Goal: Use online tool/utility

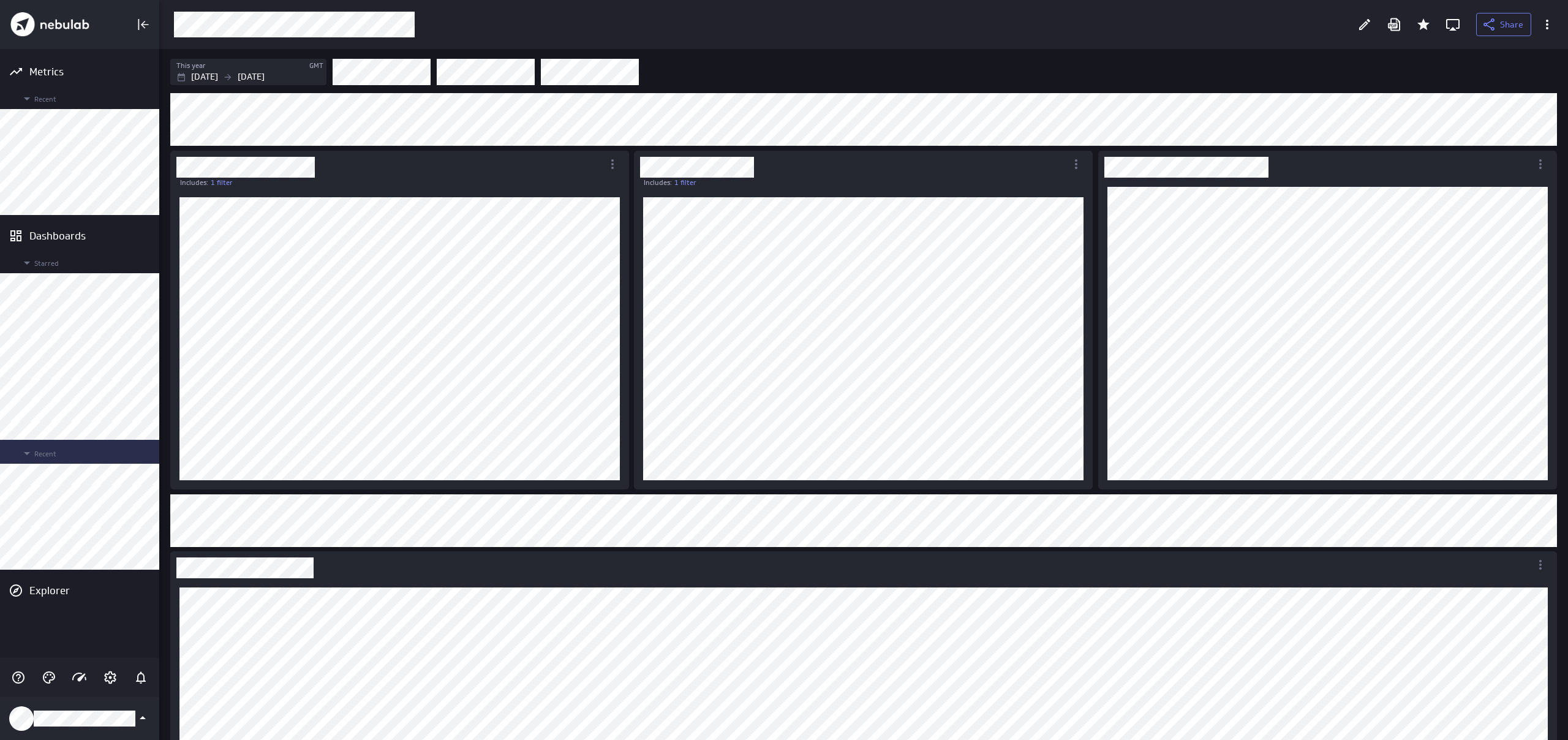
scroll to position [741, 1410]
click at [1361, 24] on icon "Edit" at bounding box center [1364, 25] width 15 height 15
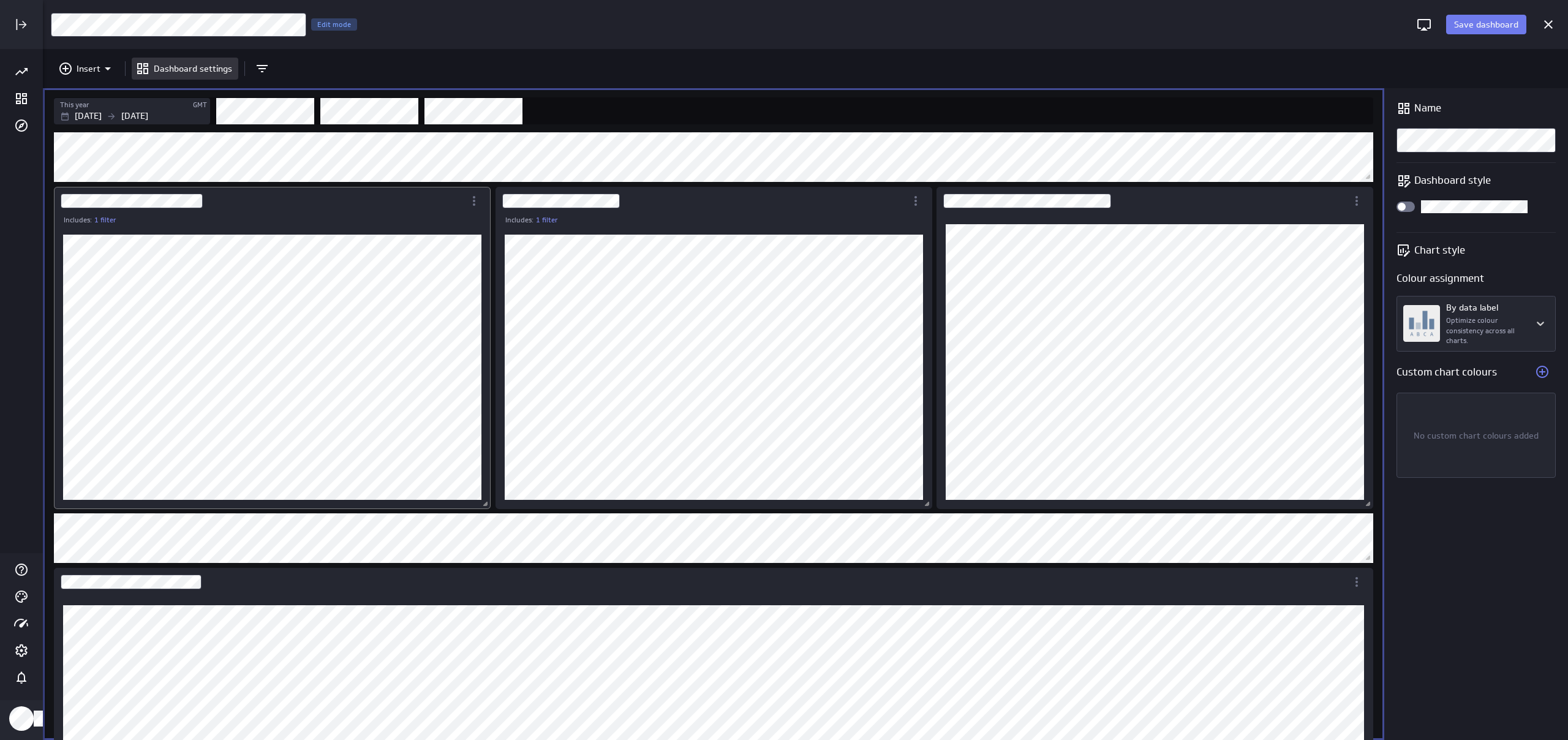
click at [338, 230] on div "Dashboard Widget" at bounding box center [272, 366] width 437 height 284
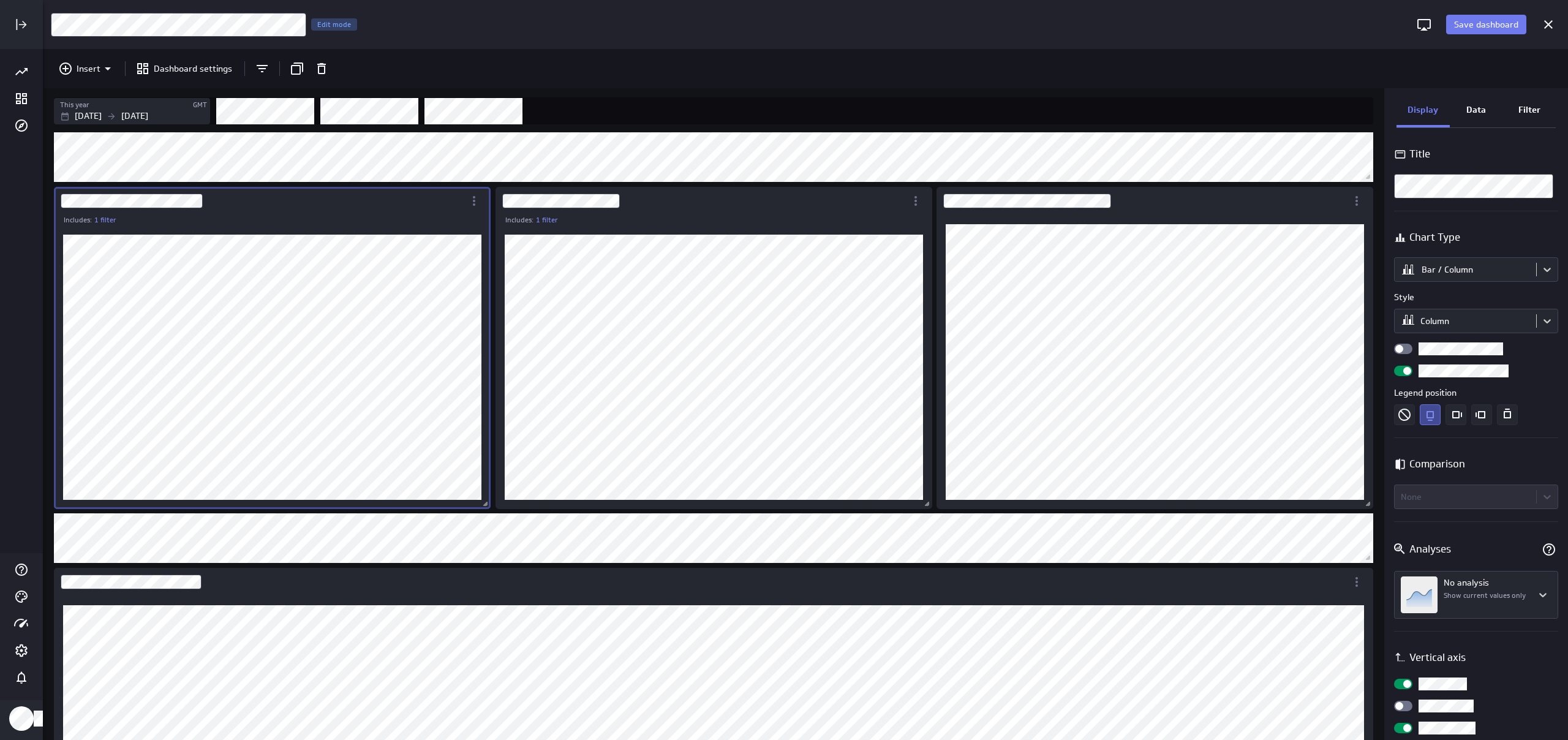
click at [1541, 106] on div "Filter" at bounding box center [1528, 111] width 54 height 33
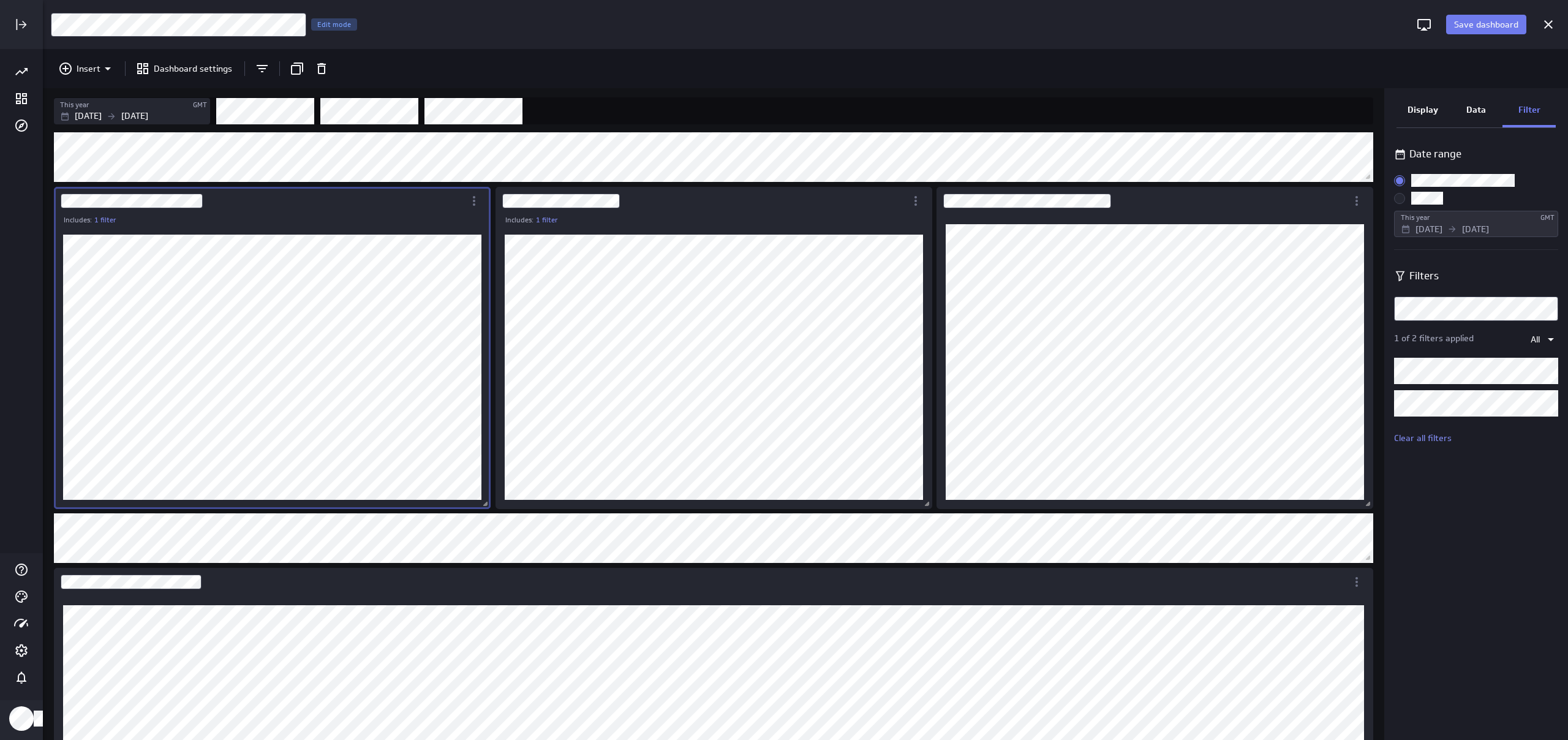
click at [1438, 106] on p "Display" at bounding box center [1422, 110] width 31 height 13
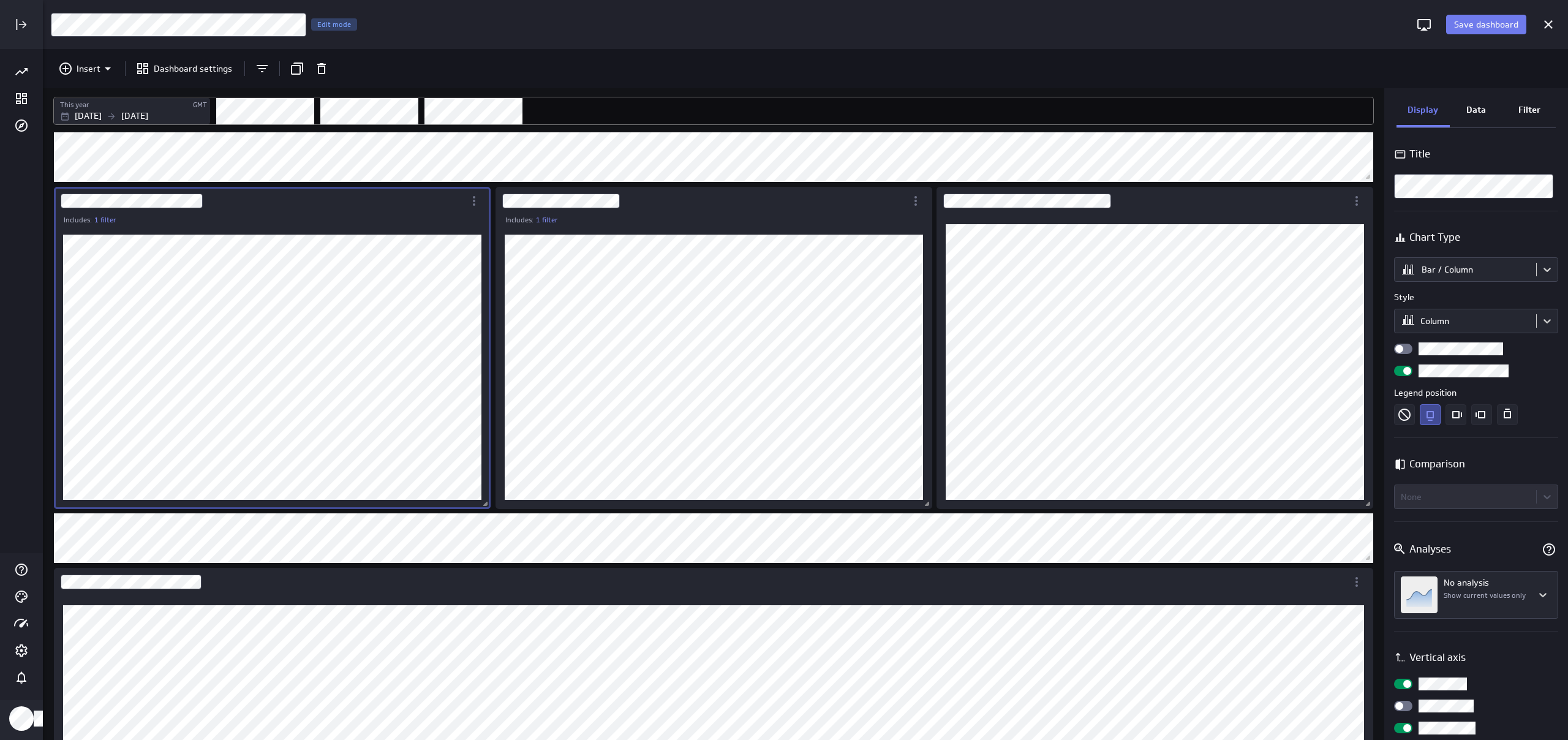
click at [1303, 110] on div "Filters" at bounding box center [795, 111] width 1157 height 27
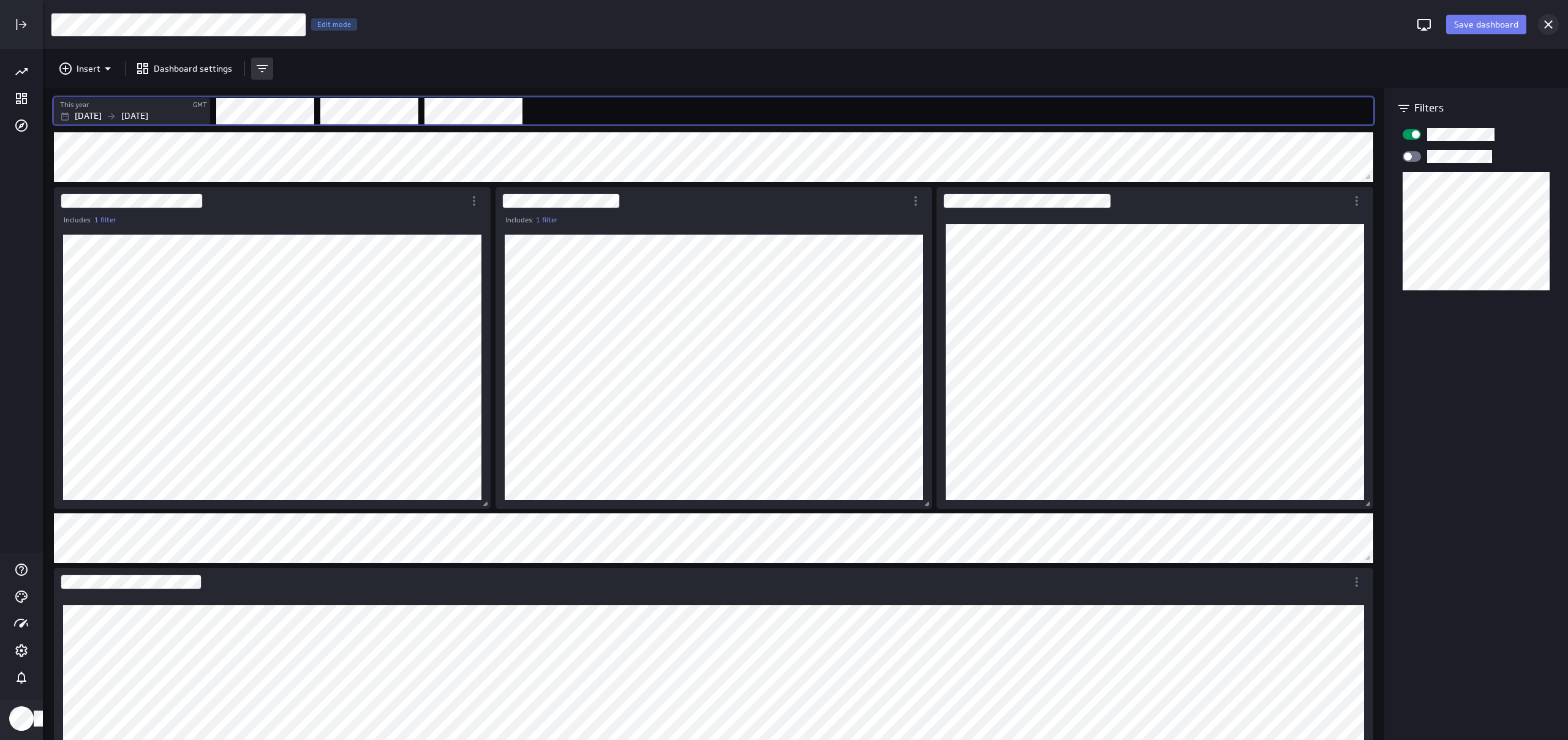
click at [1543, 25] on icon "Cancel" at bounding box center [1548, 25] width 15 height 15
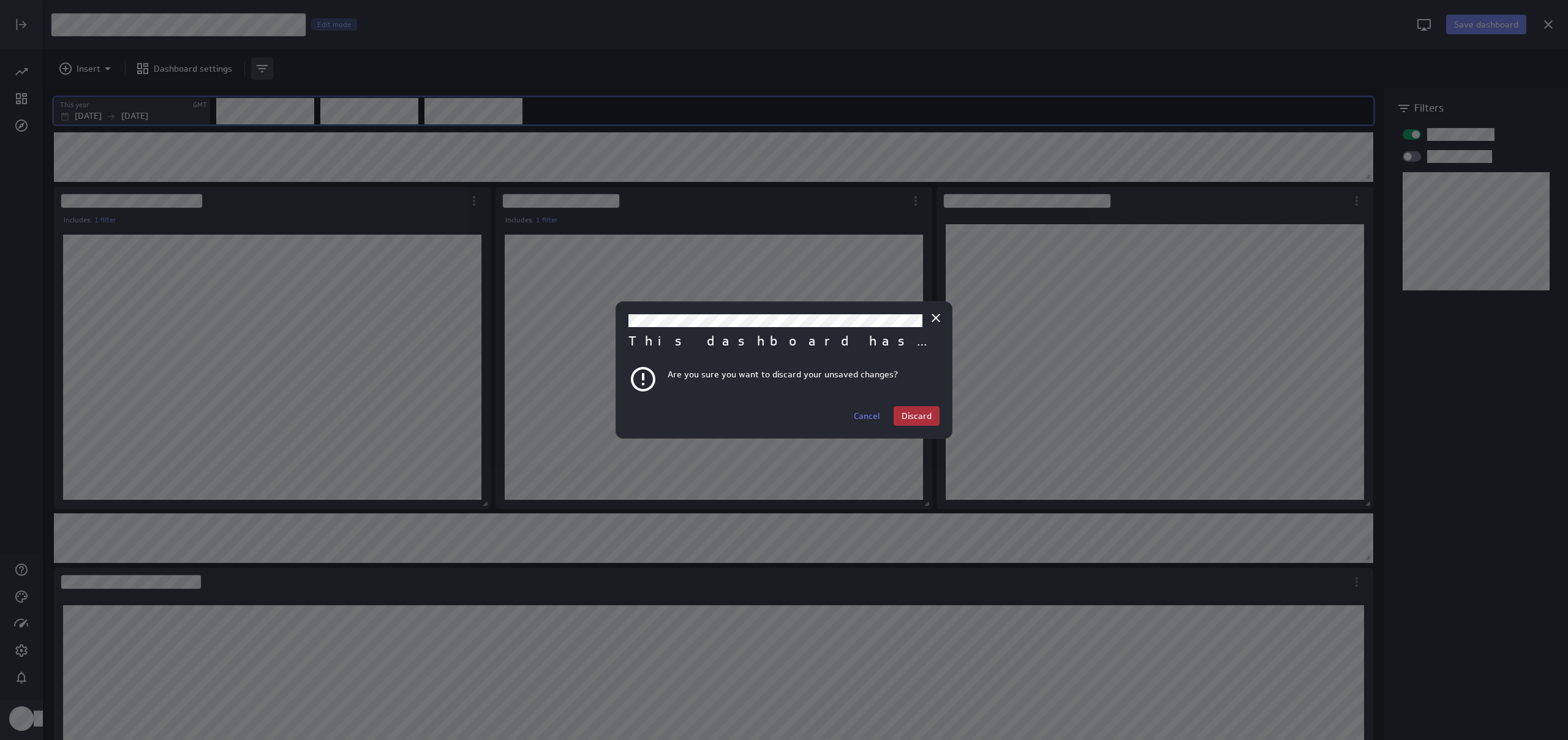
click at [917, 415] on span "Discard" at bounding box center [917, 416] width 30 height 11
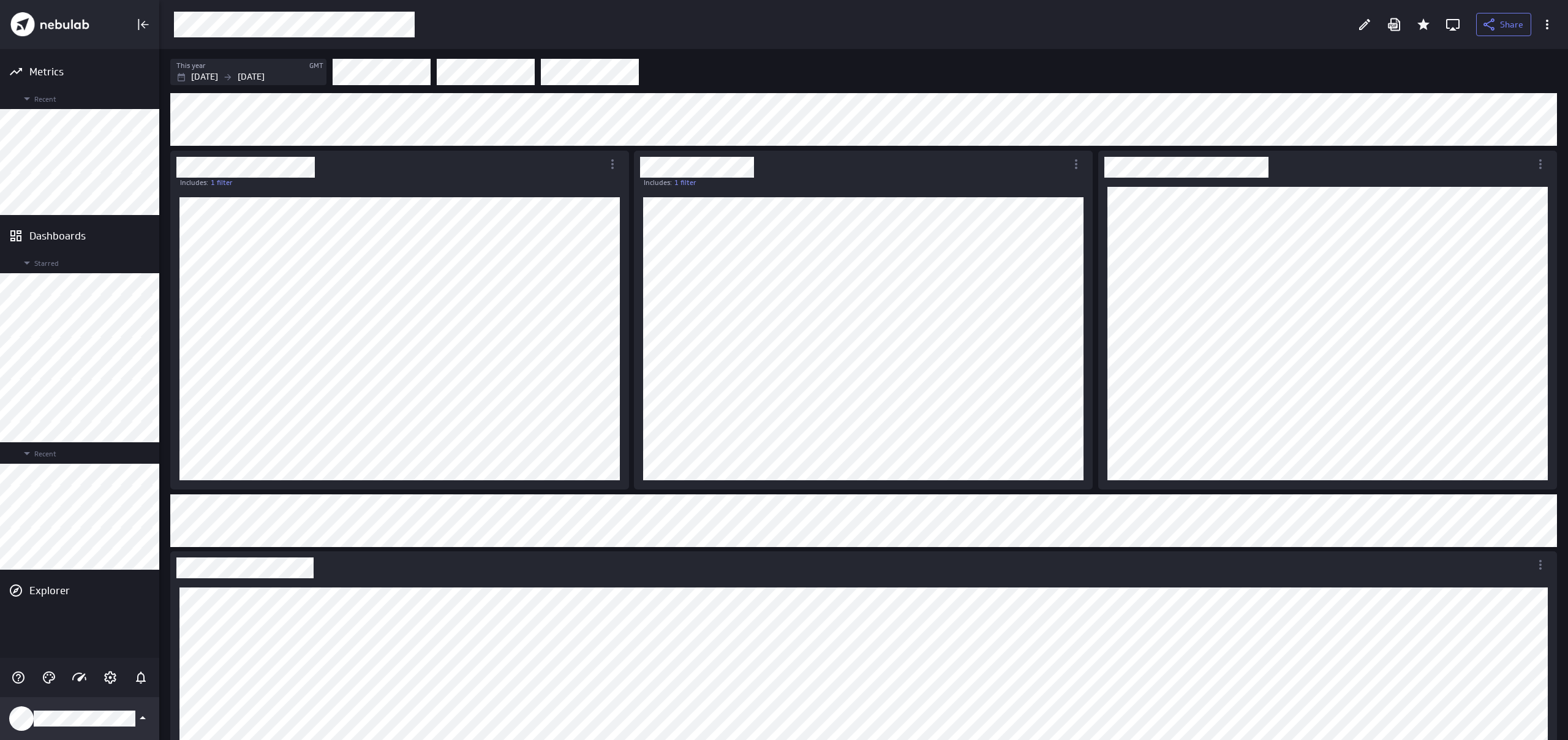
click at [38, 707] on div "Klipfolio Account" at bounding box center [79, 718] width 159 height 43
click at [285, 491] on div at bounding box center [784, 370] width 1568 height 740
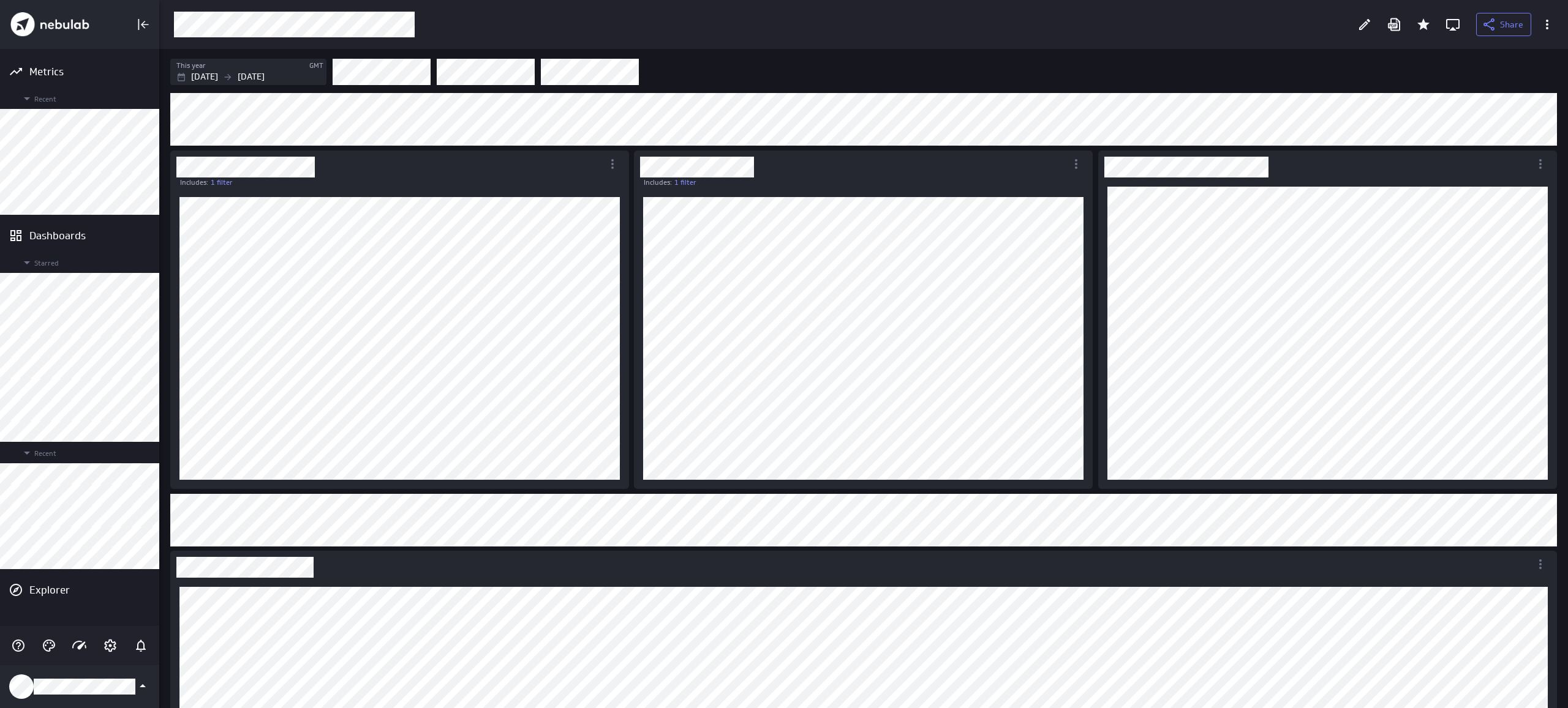
scroll to position [709, 1410]
